Goal: Book appointment/travel/reservation

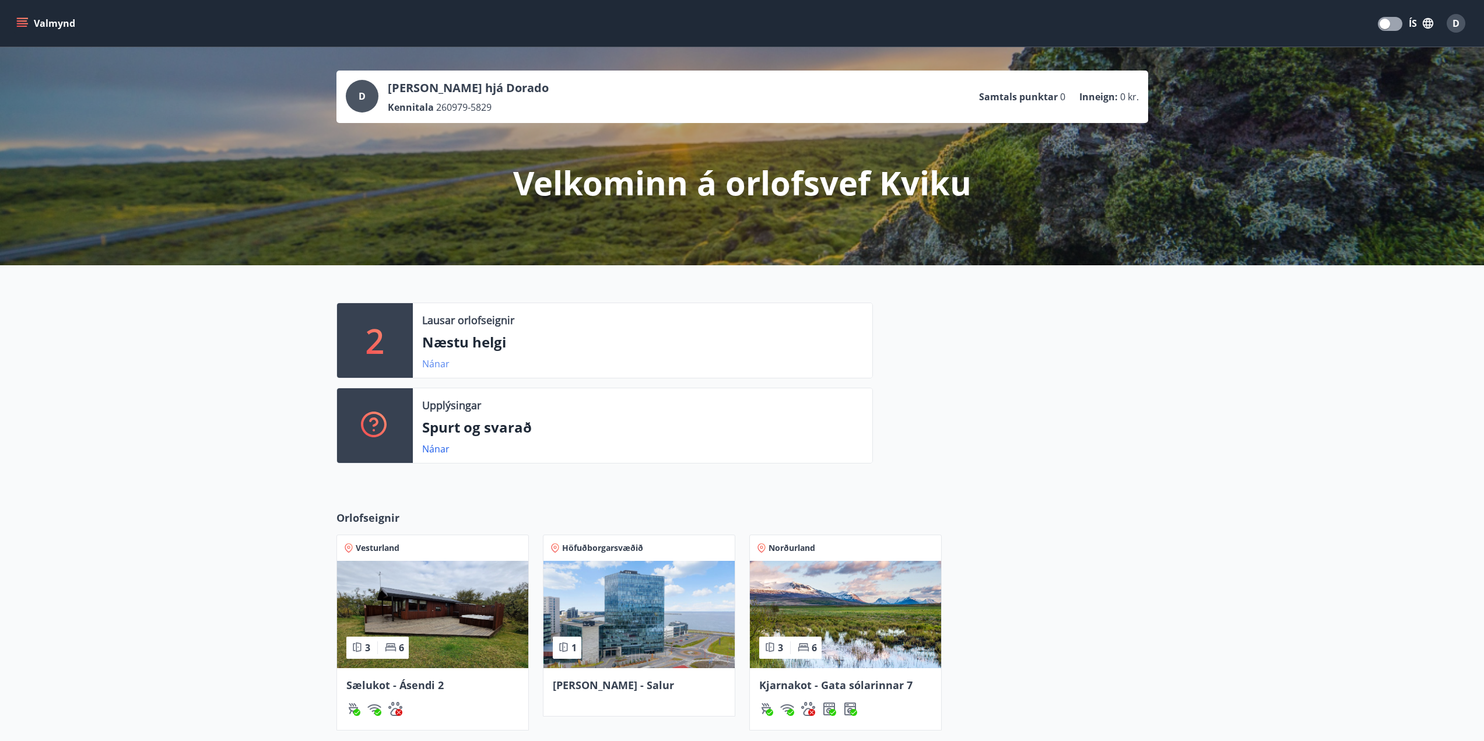
click at [434, 366] on link "Nánar" at bounding box center [435, 363] width 27 height 13
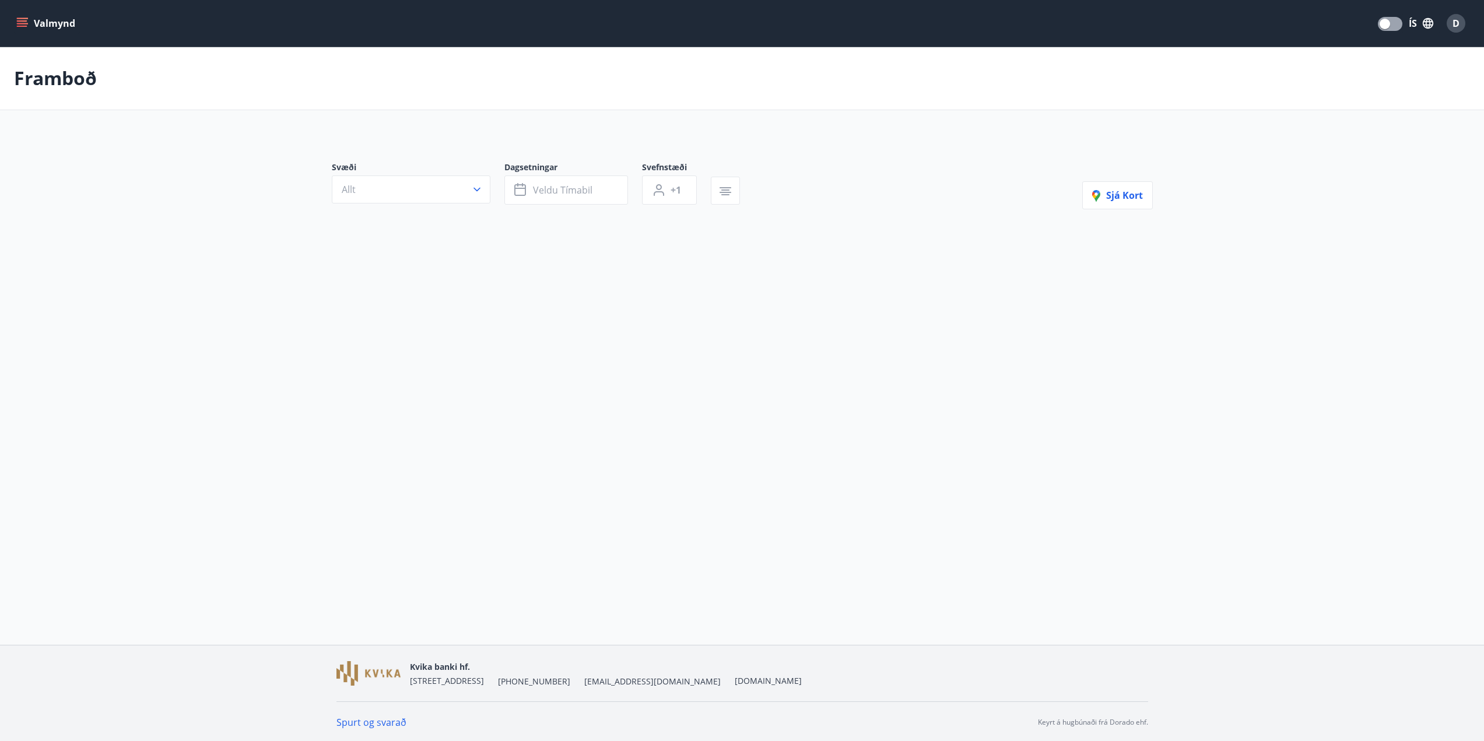
type input "*"
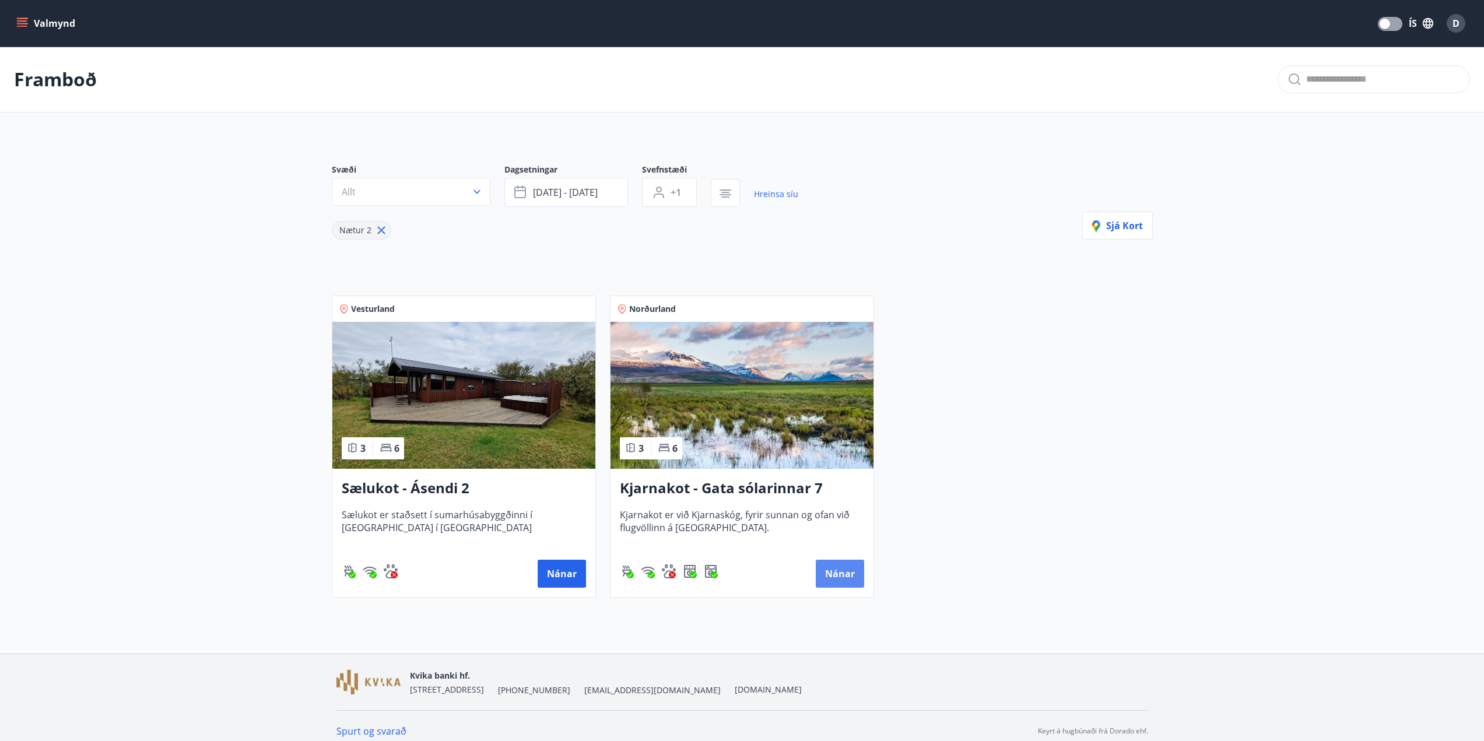
click at [841, 579] on button "Nánar" at bounding box center [840, 574] width 48 height 28
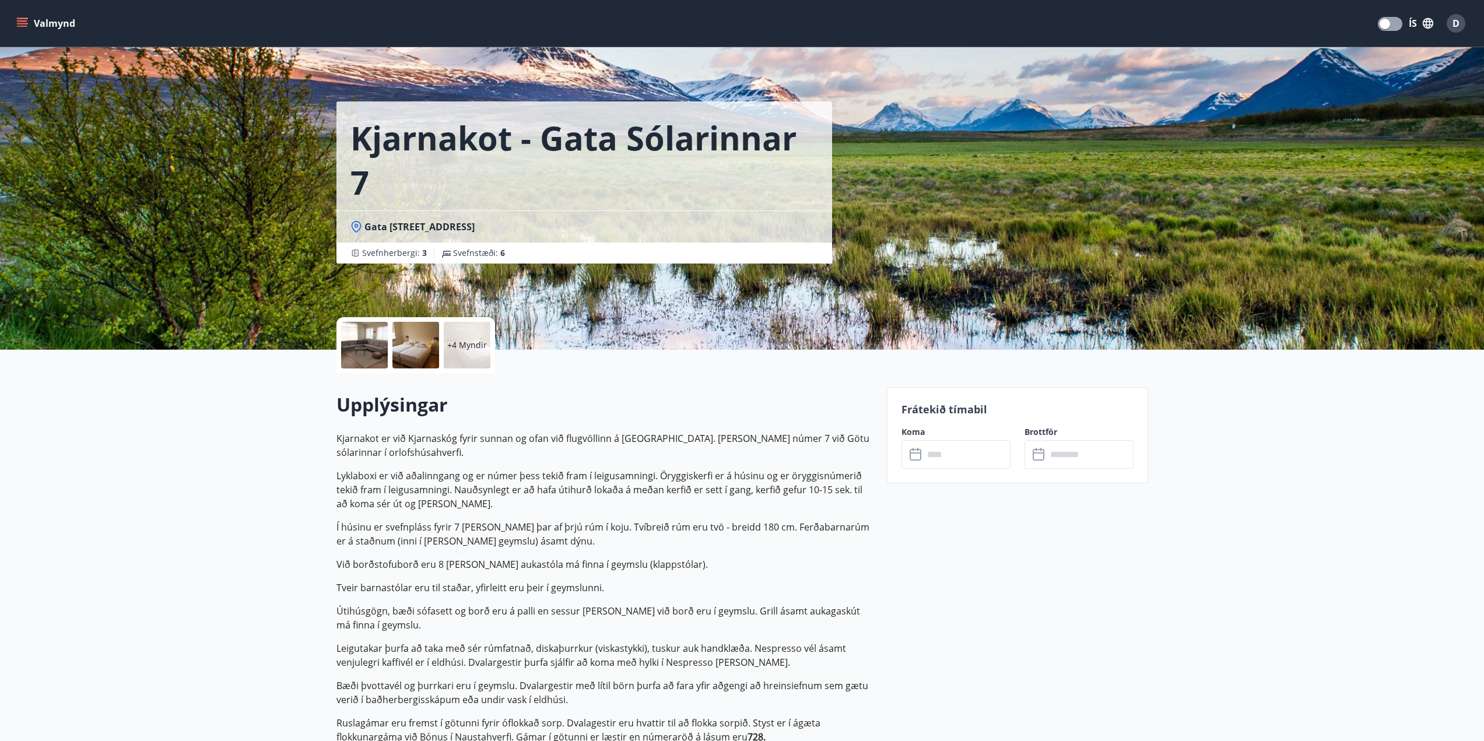
click at [940, 458] on input "text" at bounding box center [967, 454] width 87 height 29
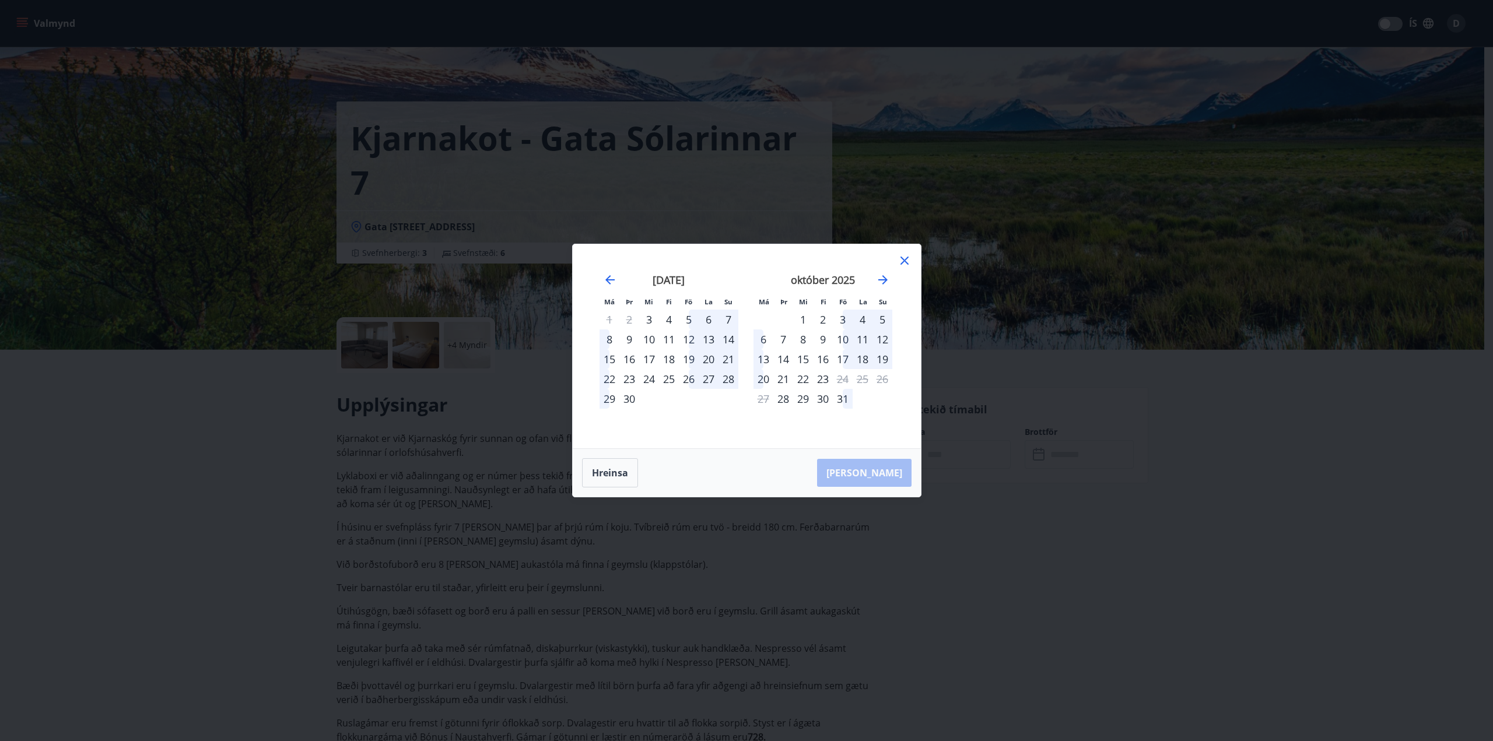
click at [906, 259] on icon at bounding box center [904, 261] width 14 height 14
